Goal: Information Seeking & Learning: Learn about a topic

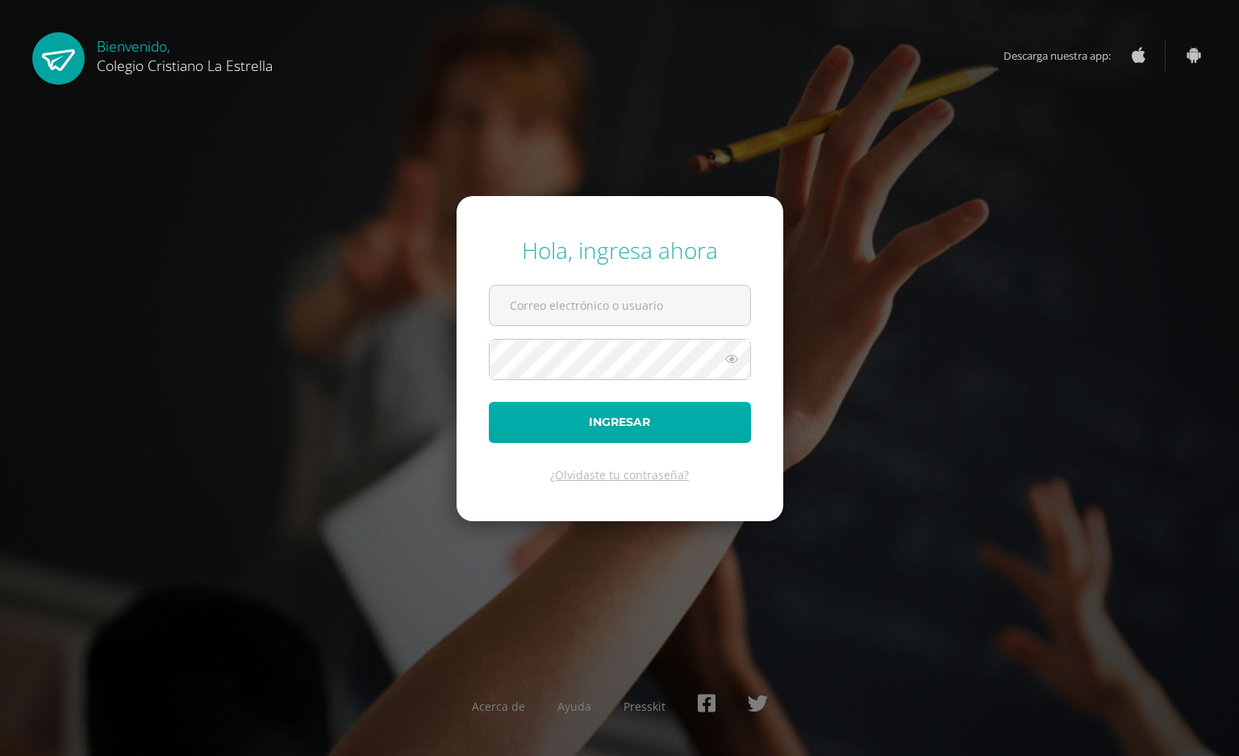
type input "2021066@laestrella.edu.gt"
click at [665, 408] on button "Ingresar" at bounding box center [620, 422] width 262 height 41
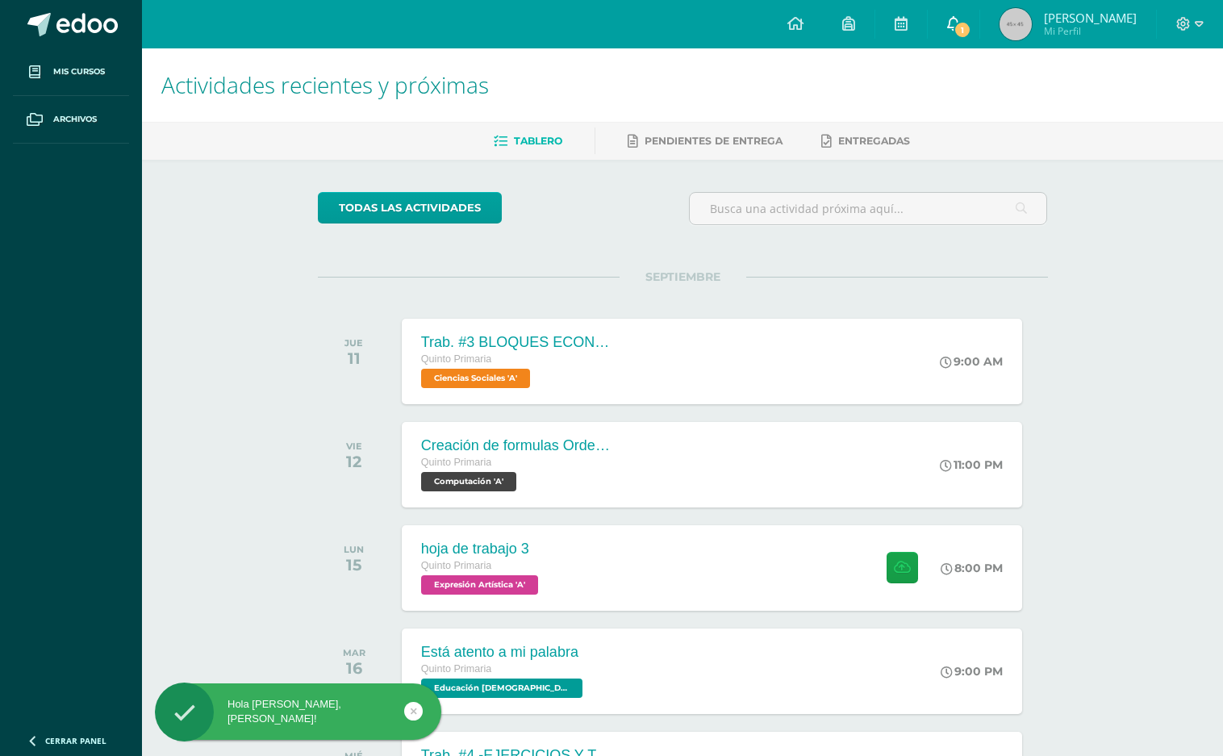
click at [971, 35] on span "1" at bounding box center [963, 30] width 18 height 18
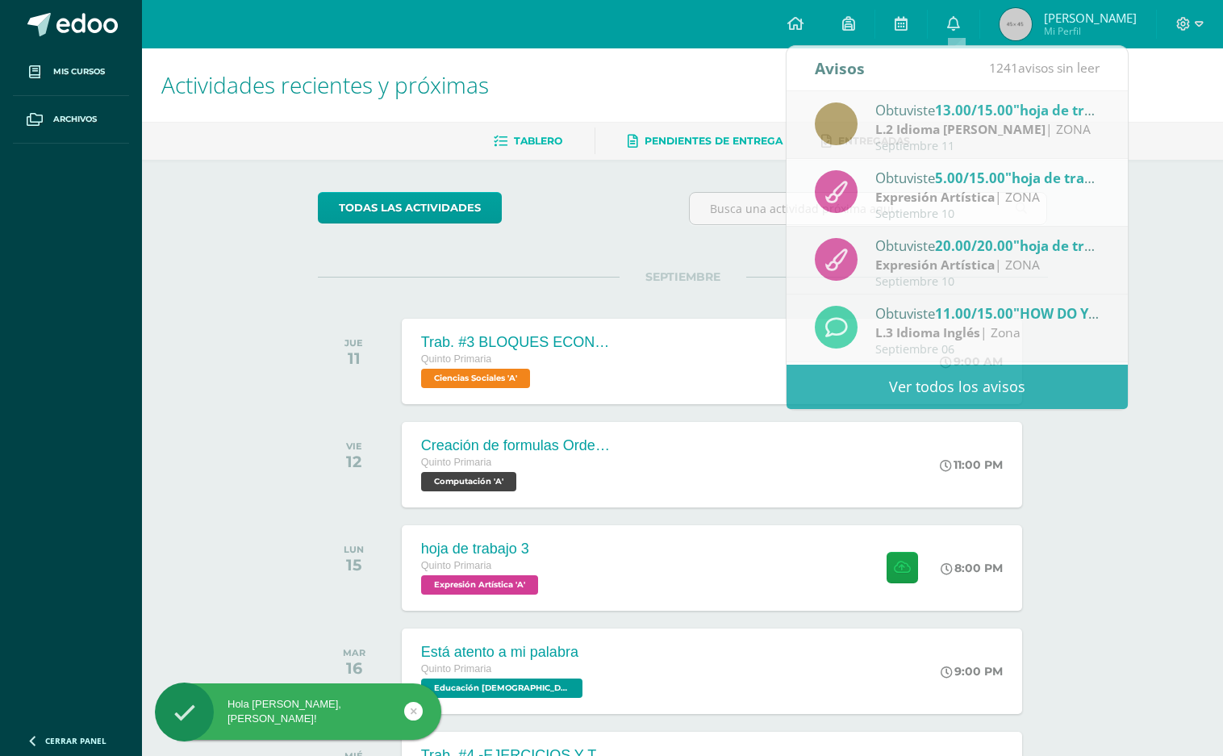
drag, startPoint x: 753, startPoint y: 90, endPoint x: 694, endPoint y: 134, distance: 73.3
click at [749, 92] on h1 "Actividades recientes y próximas" at bounding box center [682, 84] width 1042 height 73
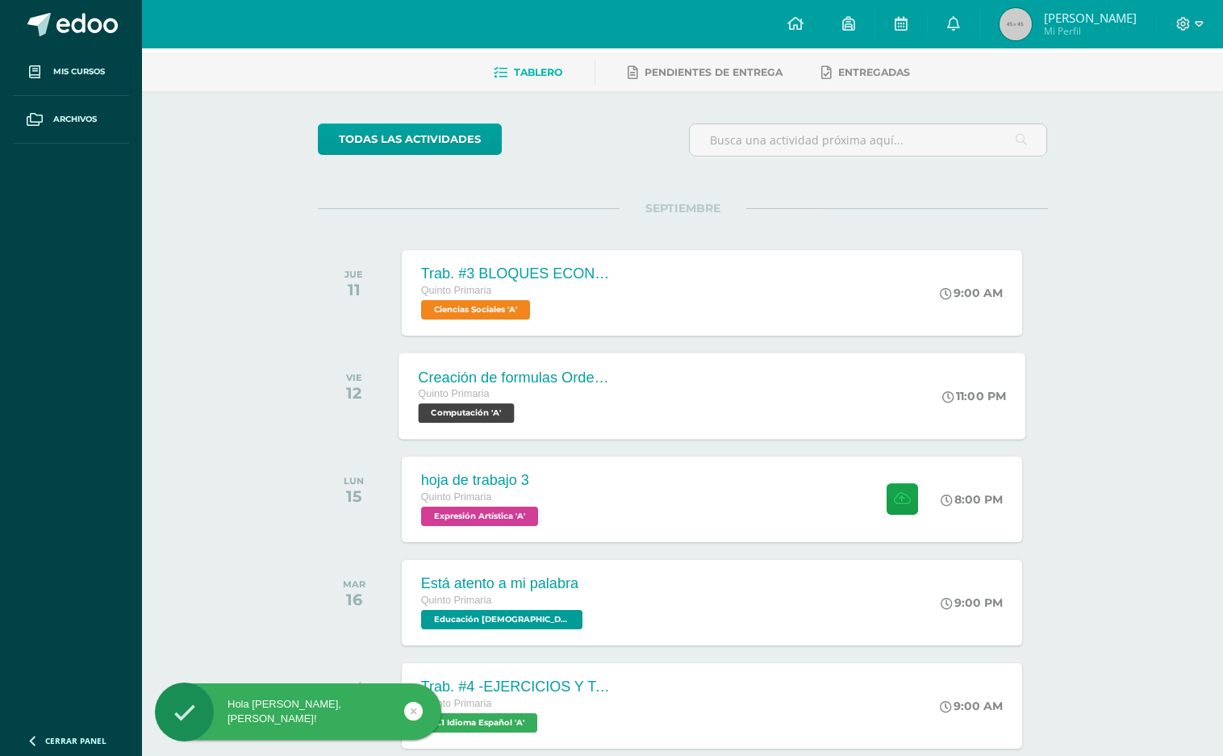
scroll to position [107, 0]
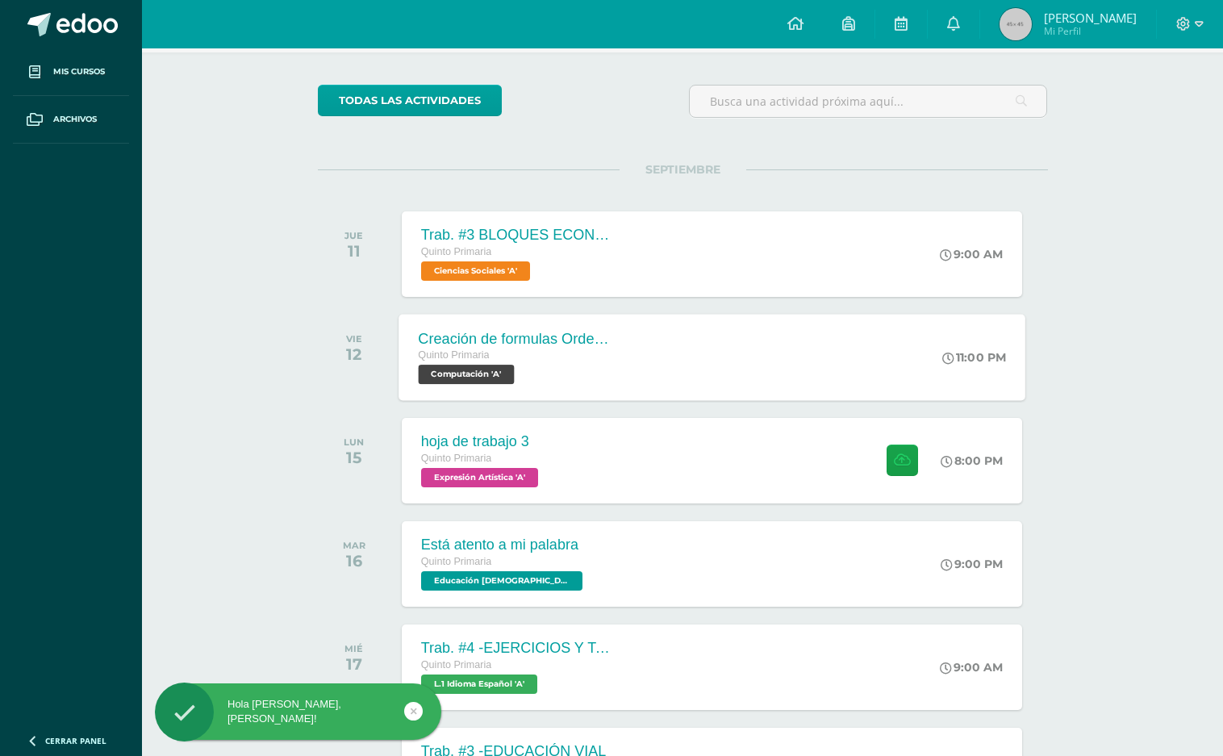
click at [601, 337] on div "Creación de formulas Orden jerárquico" at bounding box center [515, 338] width 195 height 17
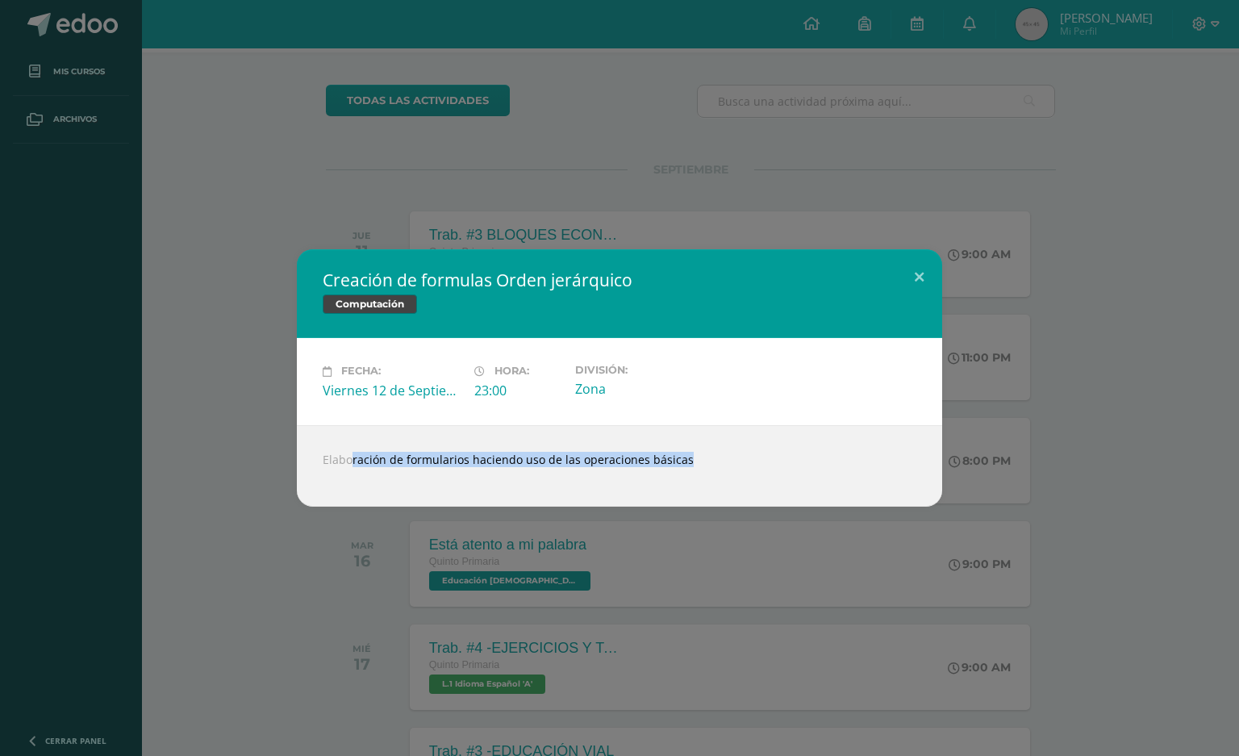
drag, startPoint x: 302, startPoint y: 460, endPoint x: 836, endPoint y: 734, distance: 600.4
click at [1037, 581] on div "Creación de formulas Orden jerárquico Computación Fecha: Viernes 12 de Septiemb…" at bounding box center [619, 378] width 1239 height 756
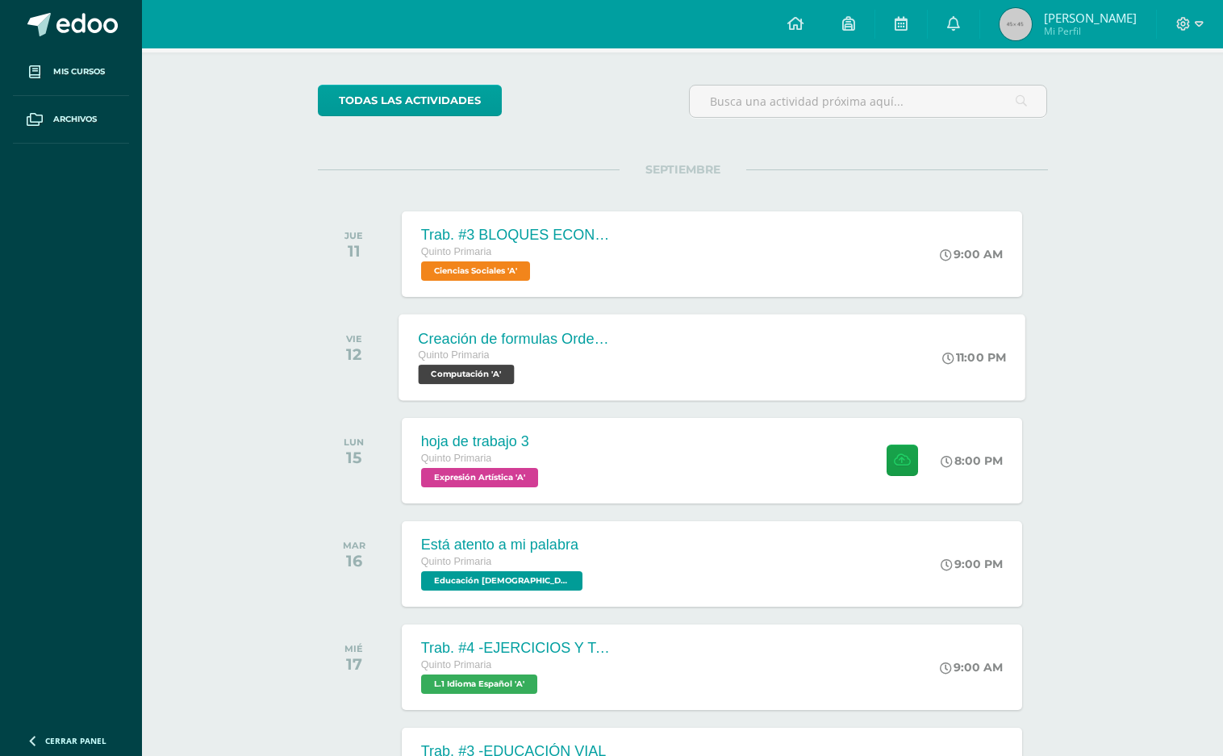
click at [597, 353] on div "Quinto Primaria" at bounding box center [515, 356] width 195 height 18
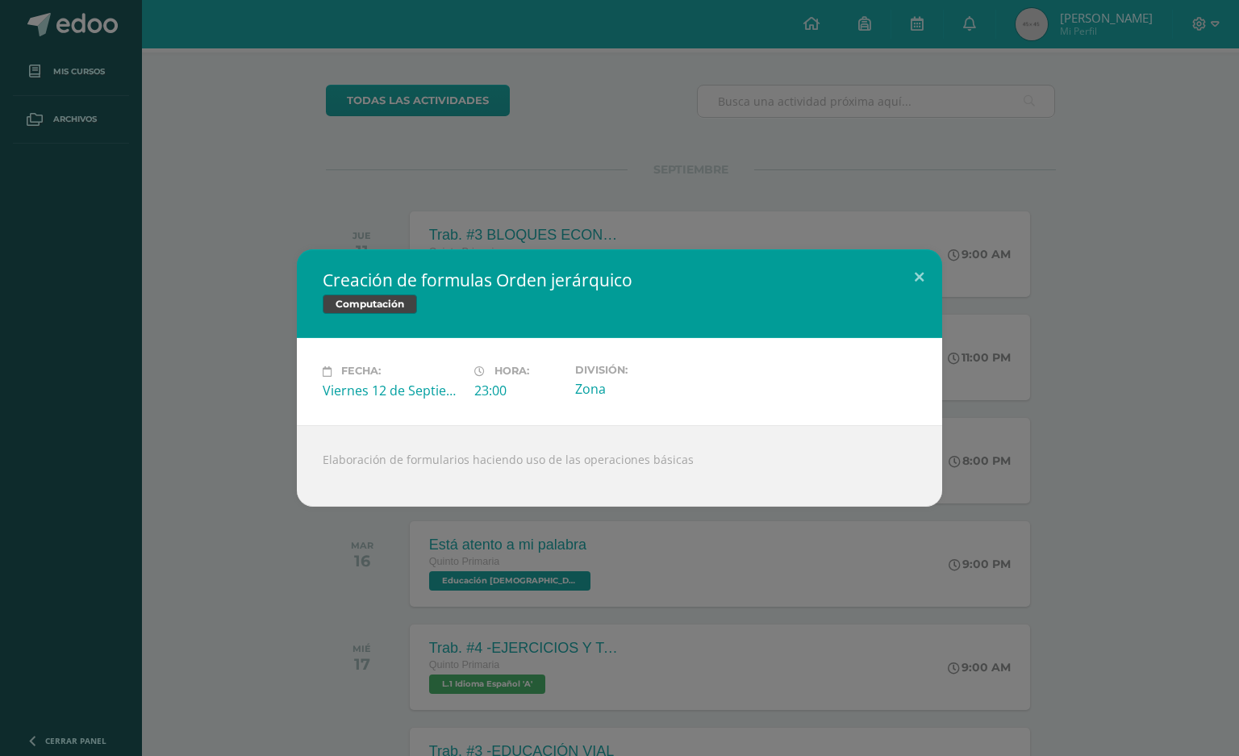
click at [999, 468] on div "Creación de formulas Orden jerárquico Computación Fecha: Viernes 12 de Septiemb…" at bounding box center [619, 377] width 1226 height 257
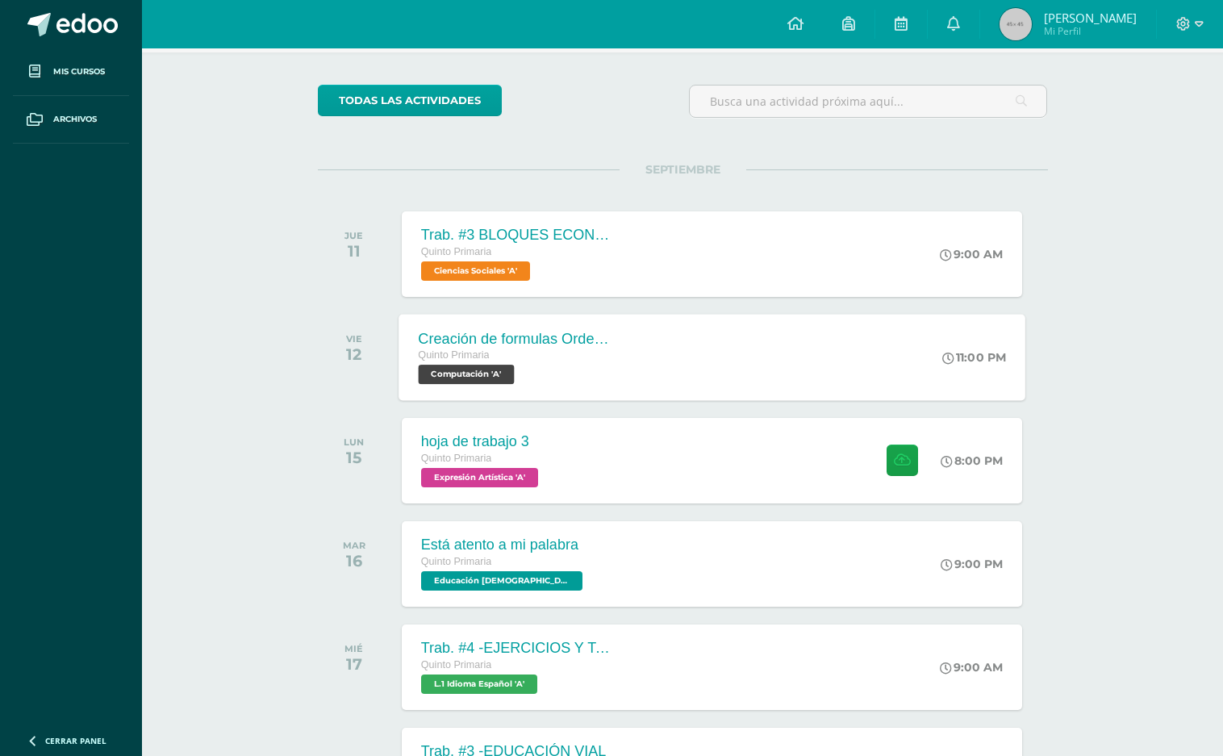
click at [461, 382] on span "Computación 'A'" at bounding box center [466, 374] width 96 height 19
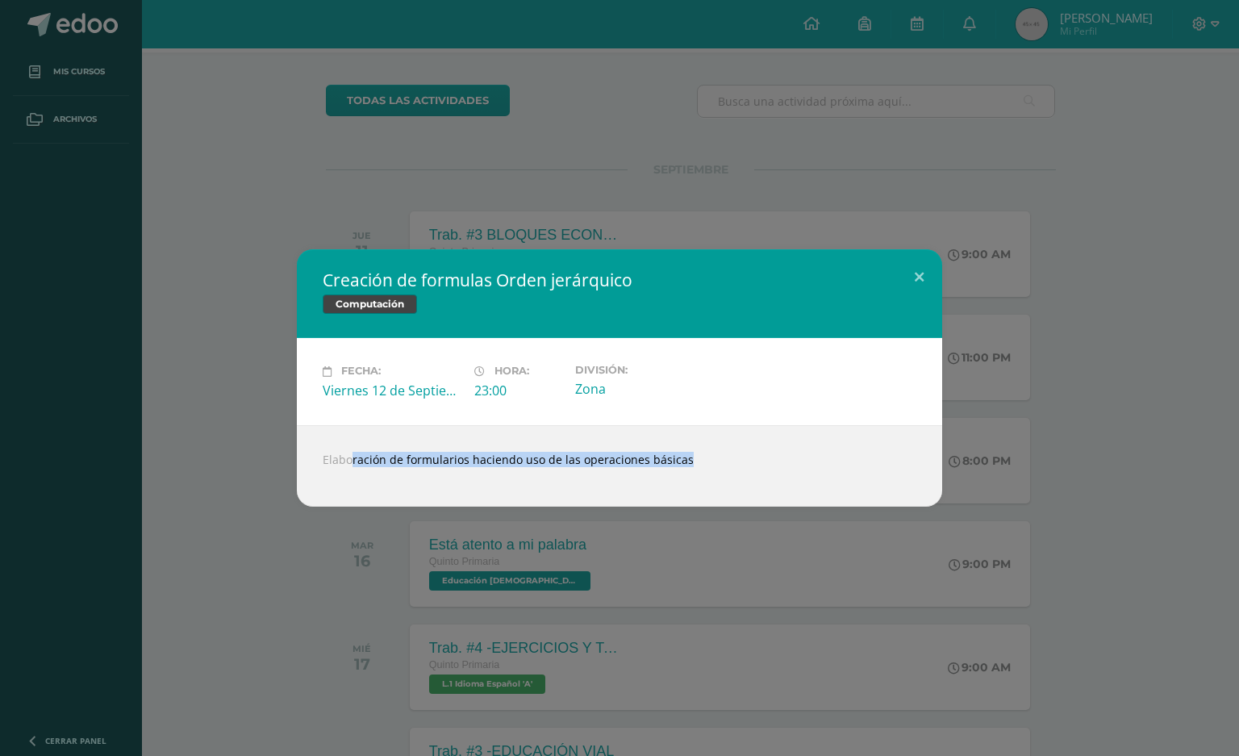
drag, startPoint x: 326, startPoint y: 452, endPoint x: 1200, endPoint y: 595, distance: 886.0
click at [1218, 576] on div "Creación de formulas Orden jerárquico Computación Fecha: Viernes 12 de Septiemb…" at bounding box center [619, 378] width 1239 height 756
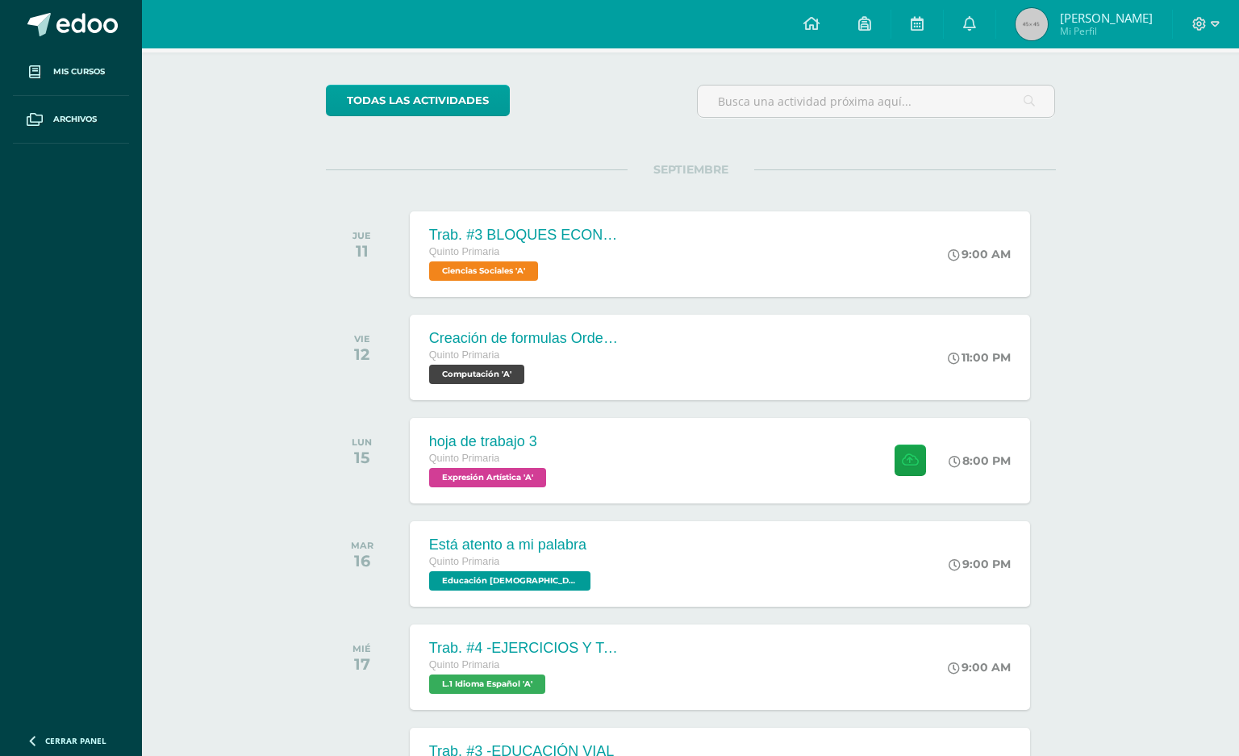
click at [1198, 595] on div "Creación de formulas Orden jerárquico Computación Fecha: Viernes 12 de Septiemb…" at bounding box center [619, 378] width 1239 height 756
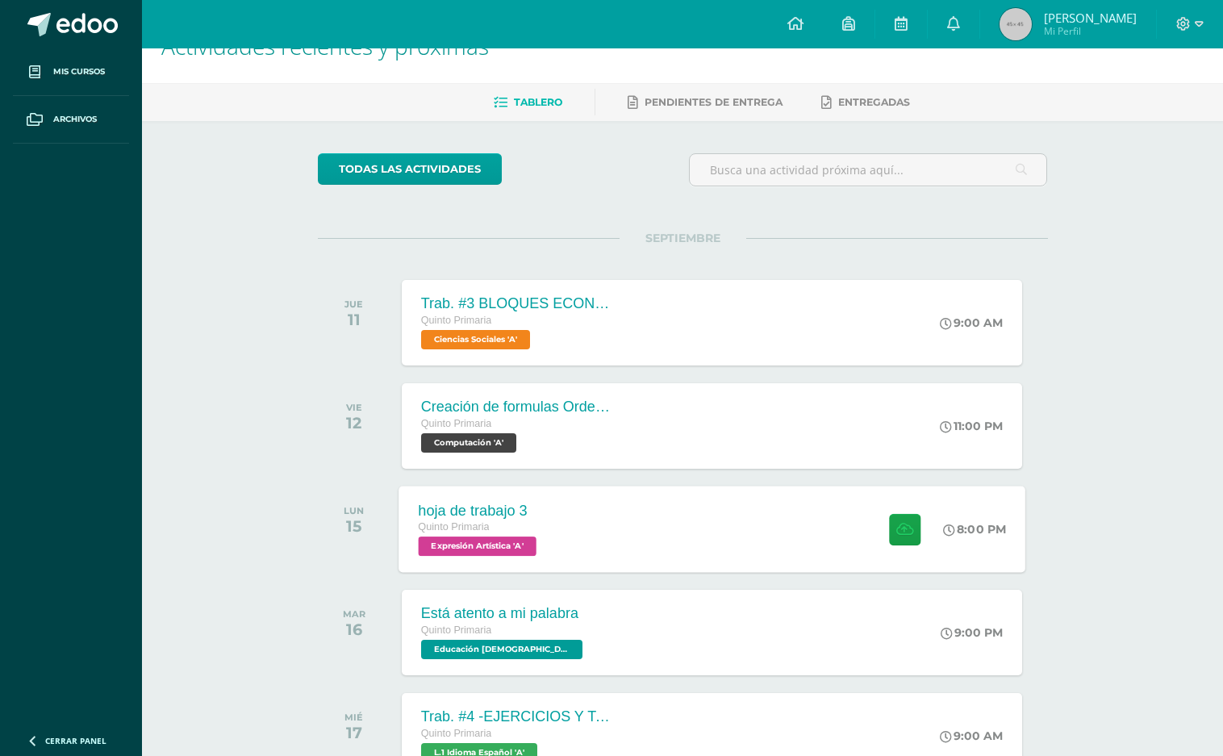
scroll to position [0, 0]
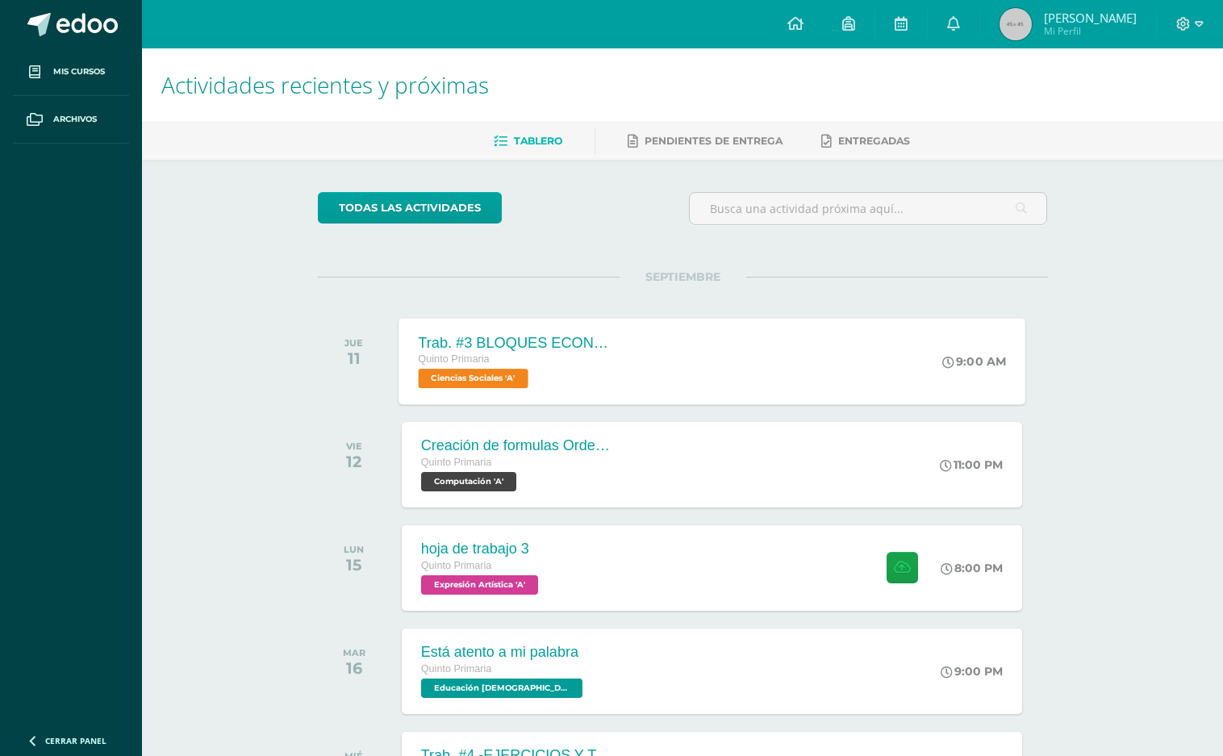
click at [718, 366] on div "Trab. #3 BLOQUES ECONÓMICOS Quinto Primaria Ciencias Sociales 'A' 9:00 AM Trab.…" at bounding box center [712, 361] width 627 height 86
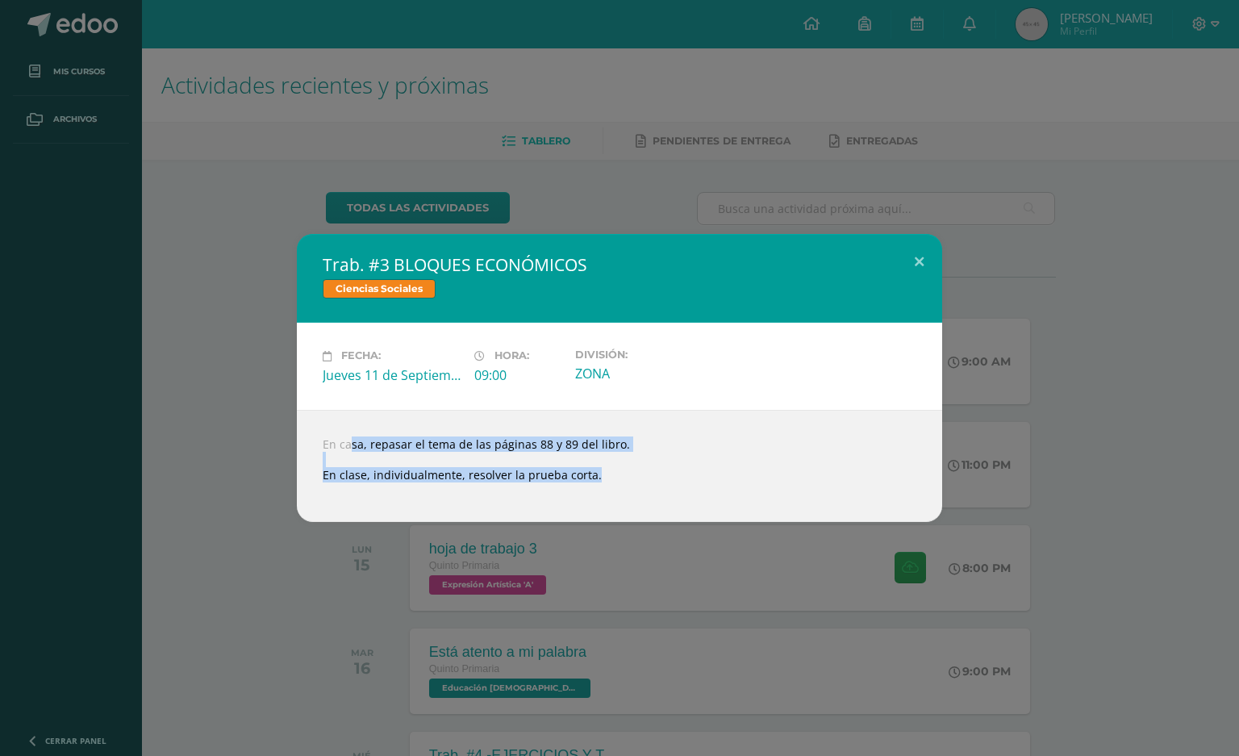
drag, startPoint x: 305, startPoint y: 424, endPoint x: 891, endPoint y: 572, distance: 604.8
click at [891, 572] on div "Trab. #3 BLOQUES ECONÓMICOS Ciencias Sociales Fecha: Jueves 11 de Septiembre Ho…" at bounding box center [619, 378] width 1239 height 756
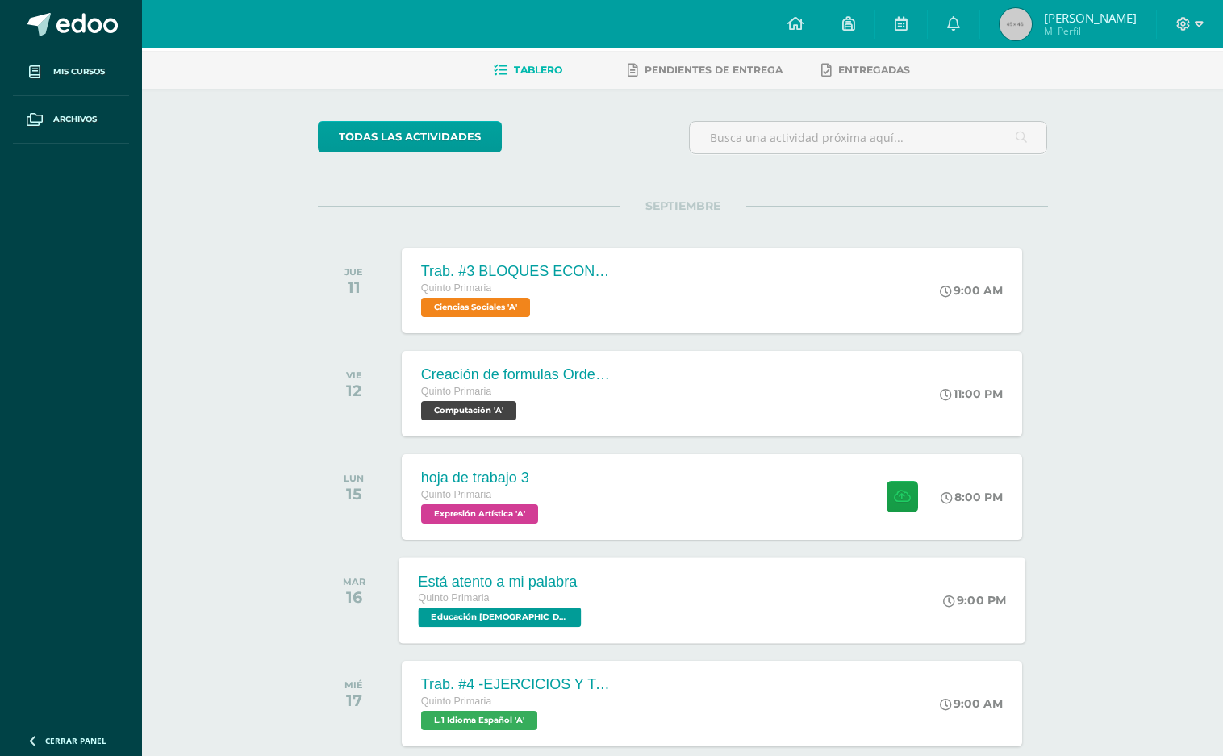
scroll to position [215, 0]
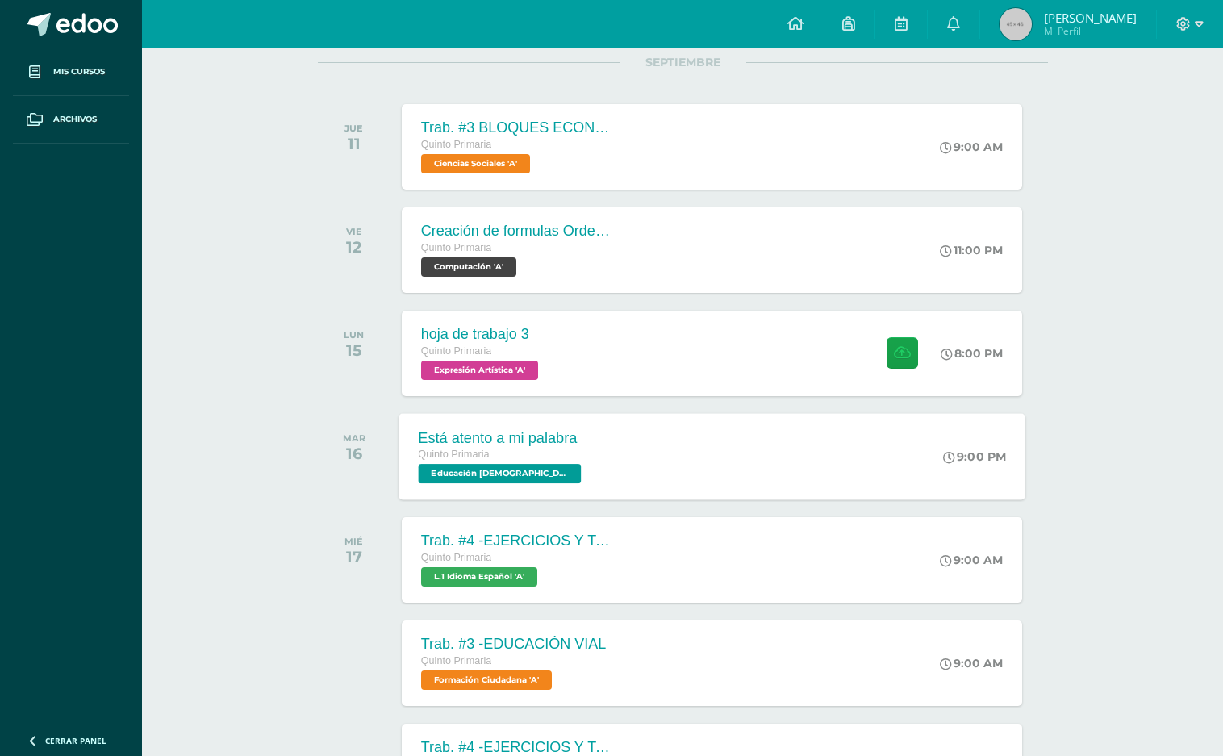
drag, startPoint x: 542, startPoint y: 424, endPoint x: 517, endPoint y: 436, distance: 27.8
click at [524, 432] on div "Está atento a mi palabra Quinto Primaria Educación Cristiana 'A'" at bounding box center [502, 456] width 206 height 86
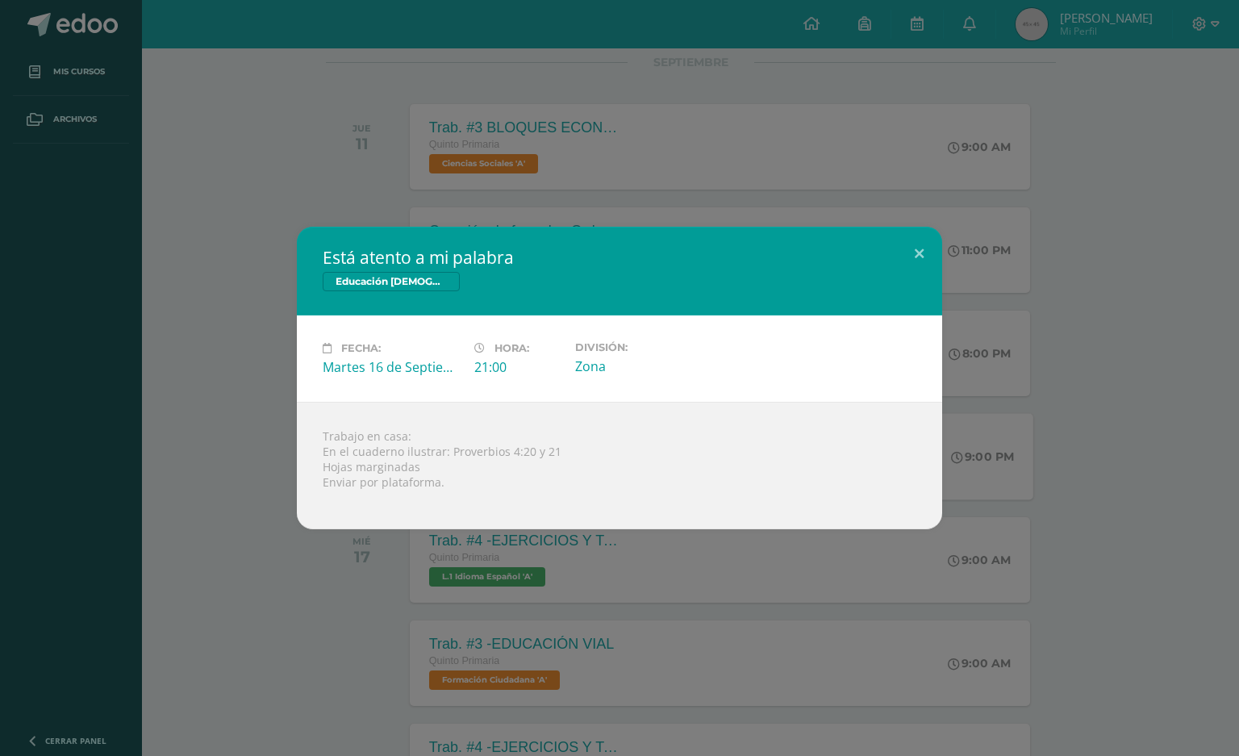
drag, startPoint x: 273, startPoint y: 601, endPoint x: 502, endPoint y: 531, distance: 239.6
click at [266, 601] on div "Está atento a mi palabra Educación Cristiana Fecha: Martes 16 de Septiembre Hor…" at bounding box center [619, 378] width 1239 height 756
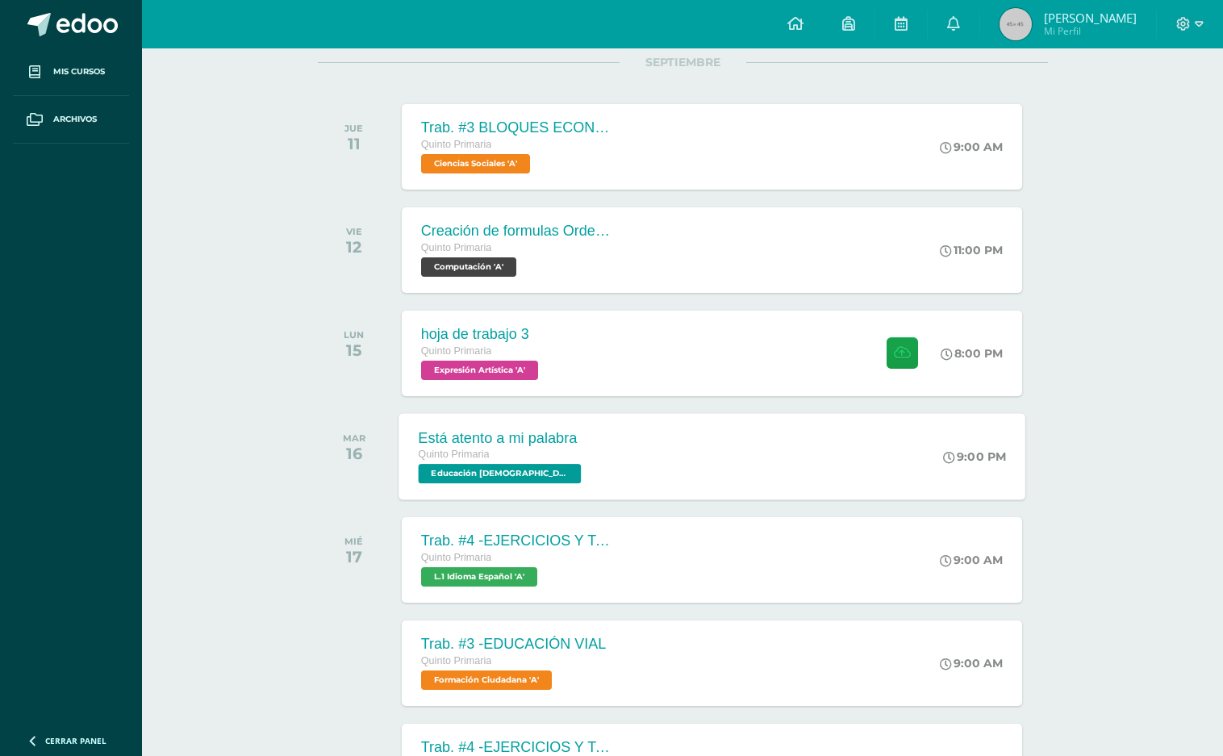
click at [547, 474] on div "Quinto Primaria Educación Cristiana 'A'" at bounding box center [501, 464] width 167 height 37
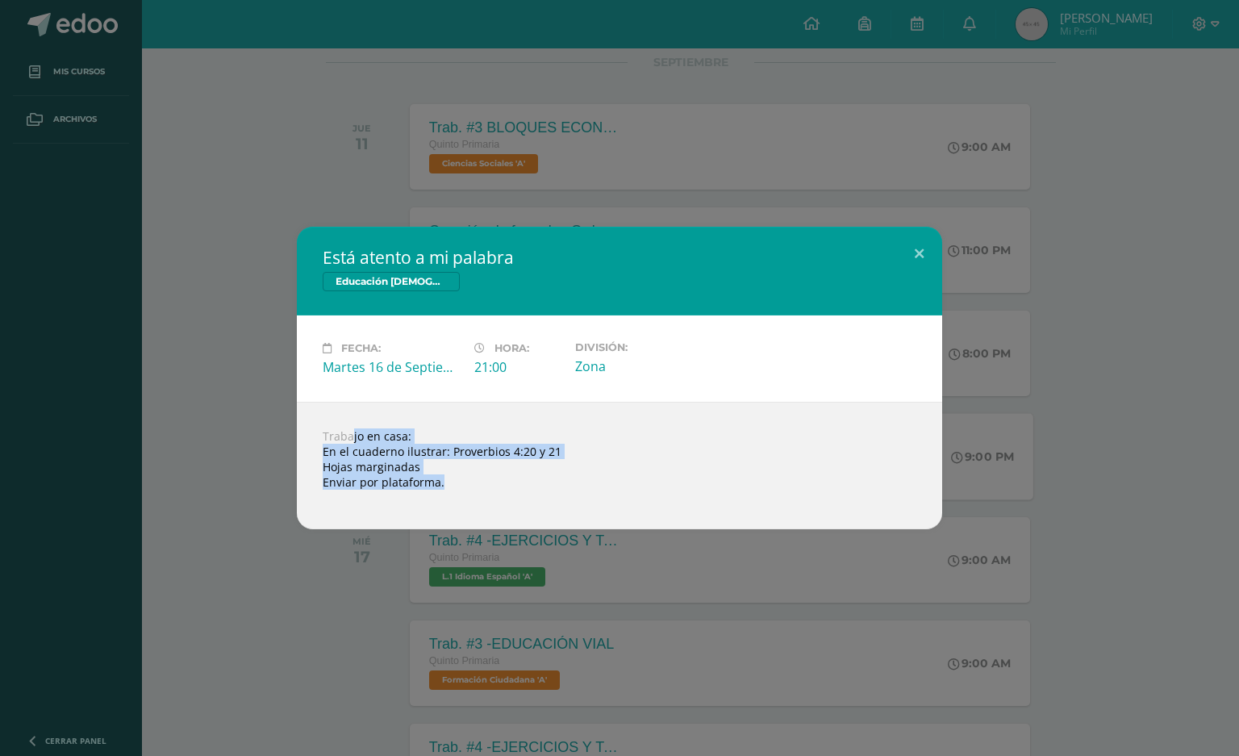
drag, startPoint x: 316, startPoint y: 440, endPoint x: 478, endPoint y: 521, distance: 181.1
click at [478, 521] on div "Trabajo en casa: En el cuaderno ilustrar: Proverbios 4:20 y 21 Hojas marginadas…" at bounding box center [619, 465] width 645 height 127
click at [89, 568] on div "Está atento a mi palabra Educación Cristiana Fecha: Martes 16 de Septiembre Hor…" at bounding box center [619, 378] width 1239 height 756
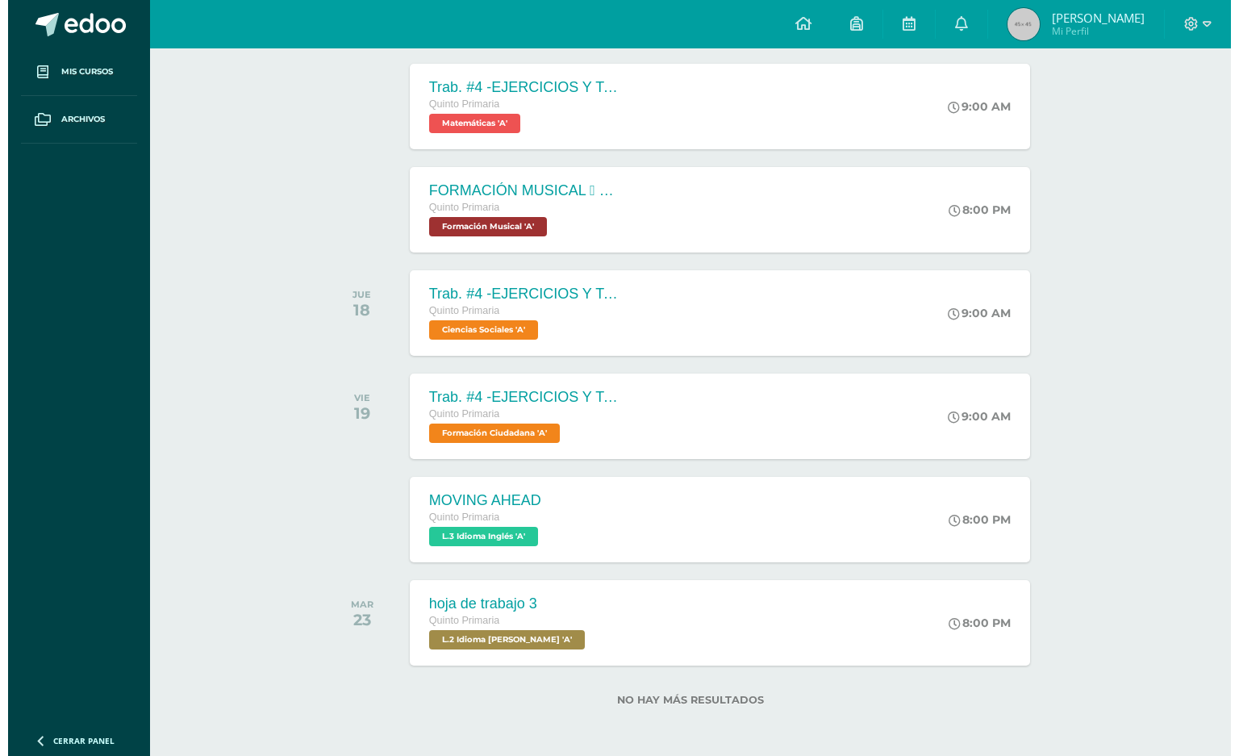
scroll to position [979, 0]
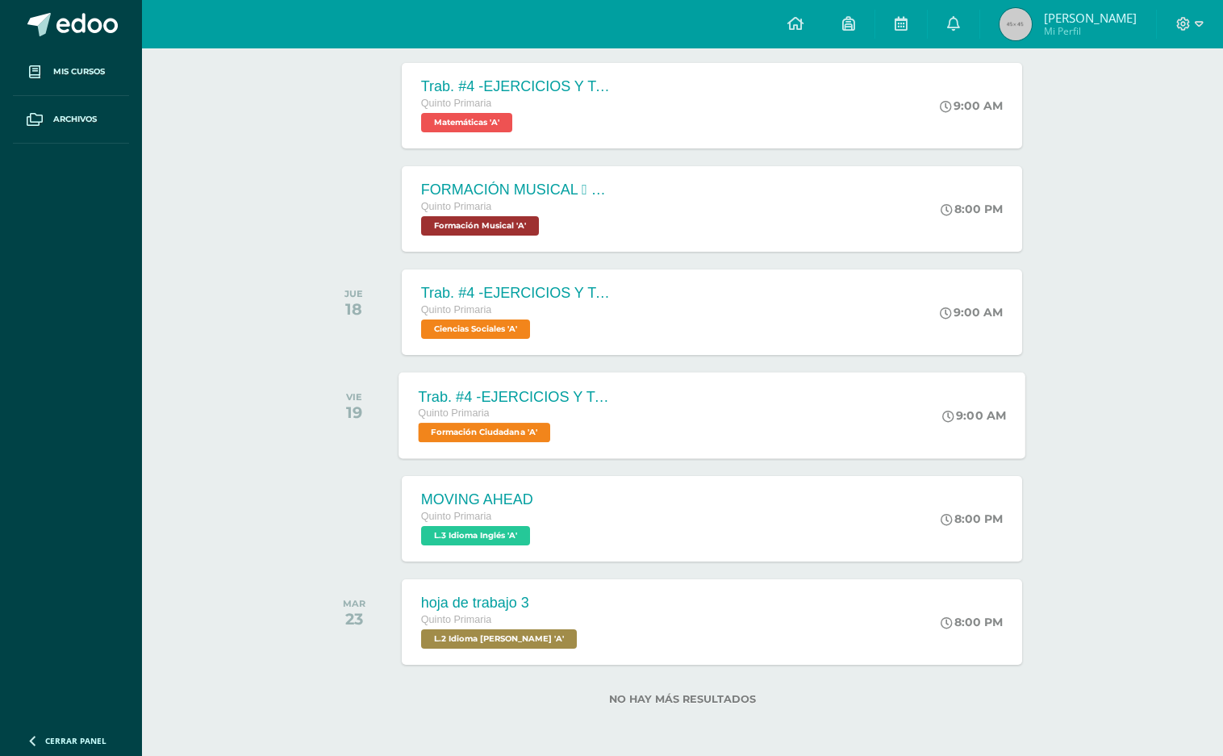
drag, startPoint x: 531, startPoint y: 440, endPoint x: 505, endPoint y: 440, distance: 25.8
click at [523, 437] on span "Formación Ciudadana 'A'" at bounding box center [484, 432] width 132 height 19
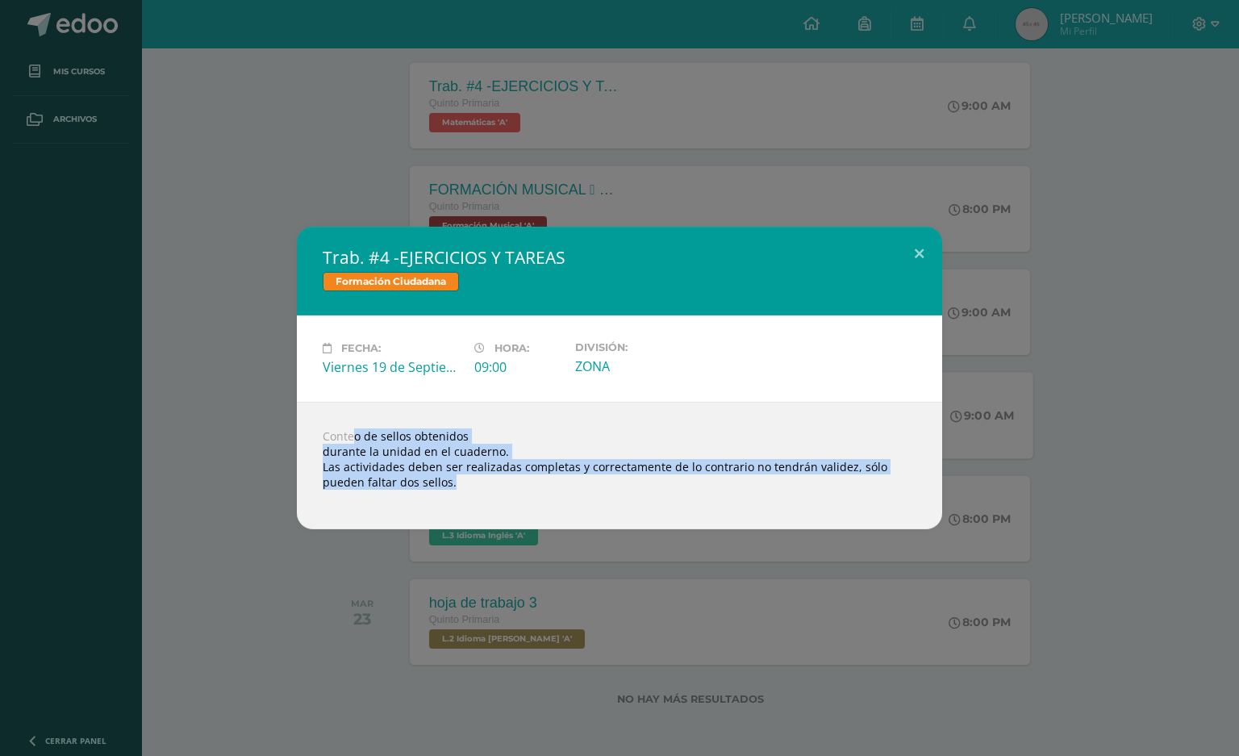
drag, startPoint x: 323, startPoint y: 430, endPoint x: 434, endPoint y: 553, distance: 165.6
click at [494, 557] on div "Trab. #4 -EJERCICIOS Y TAREAS Formación Ciudadana Fecha: Viernes 19 de Septiemb…" at bounding box center [619, 378] width 1239 height 756
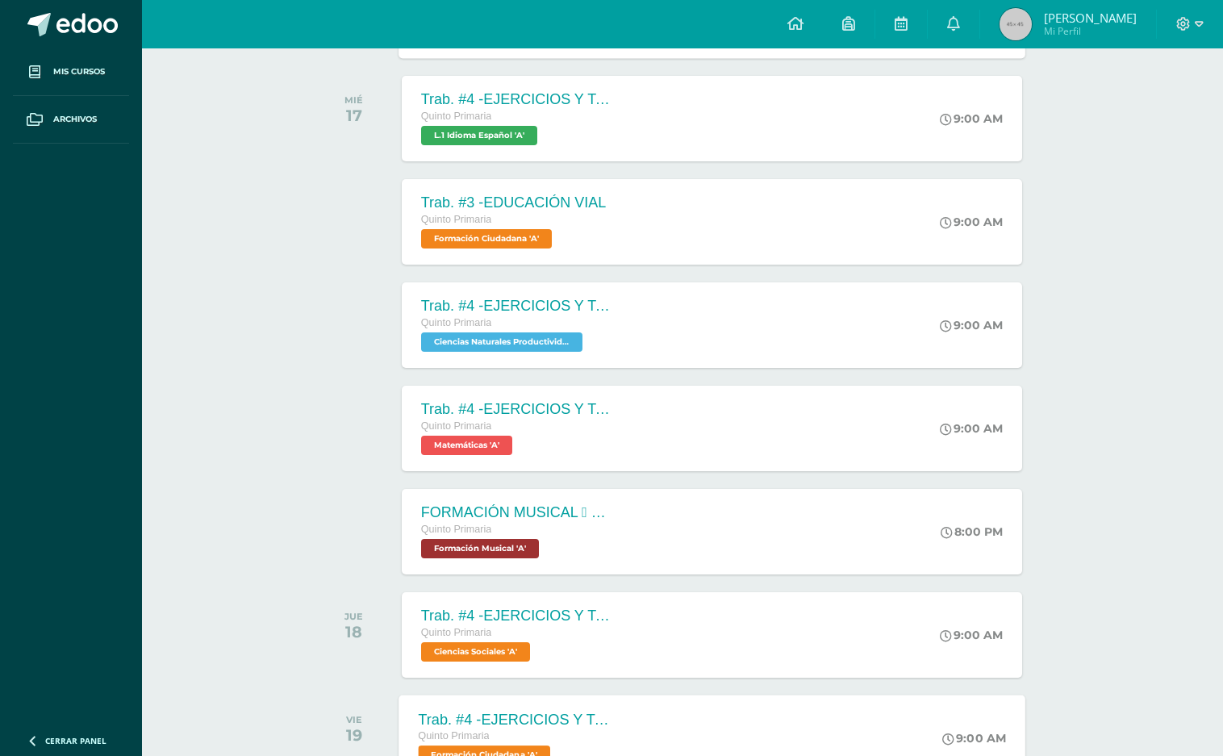
scroll to position [226, 0]
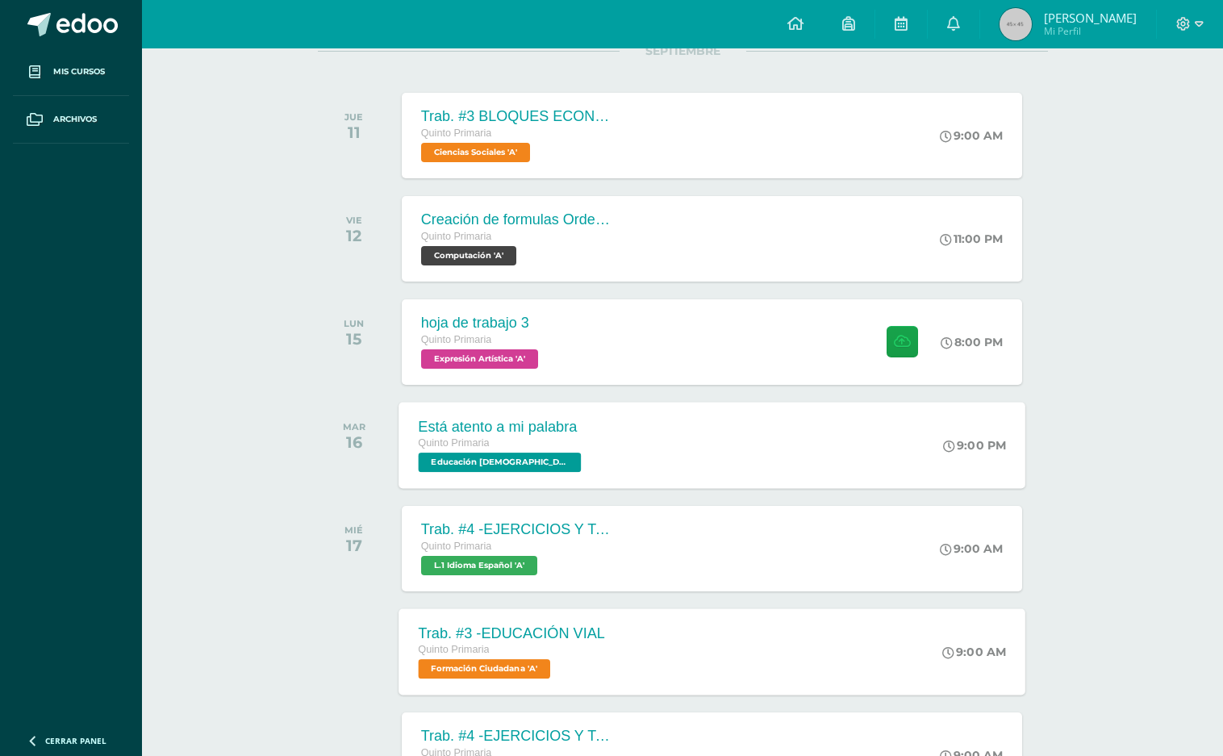
click at [517, 663] on span "Formación Ciudadana 'A'" at bounding box center [484, 668] width 132 height 19
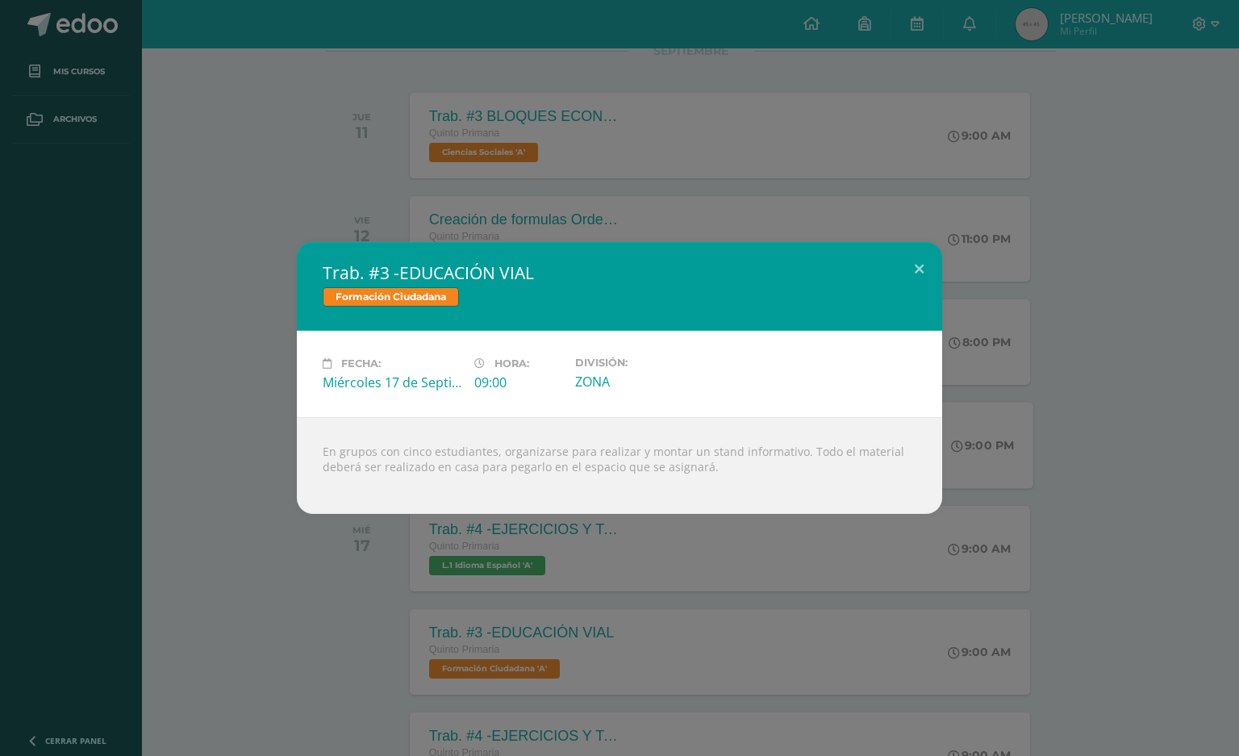
drag, startPoint x: 328, startPoint y: 528, endPoint x: 308, endPoint y: 540, distance: 22.8
click at [327, 531] on div "Trab. #3 -EDUCACIÓN VIAL Formación Ciudadana Fecha: Miércoles 17 de Septiembre …" at bounding box center [619, 378] width 1239 height 756
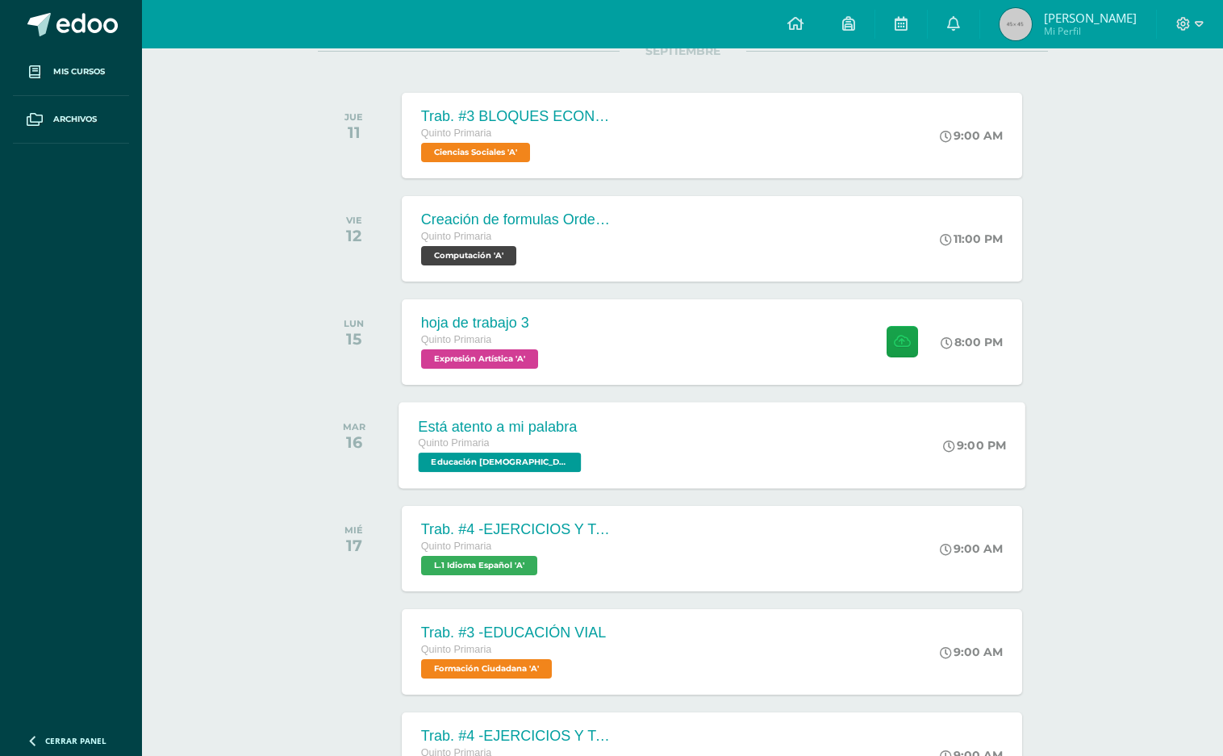
click at [1191, 11] on div at bounding box center [1190, 24] width 66 height 48
click at [1192, 20] on span at bounding box center [1189, 24] width 27 height 18
click at [1165, 105] on span "Cerrar sesión" at bounding box center [1148, 109] width 73 height 15
